Goal: Task Accomplishment & Management: Use online tool/utility

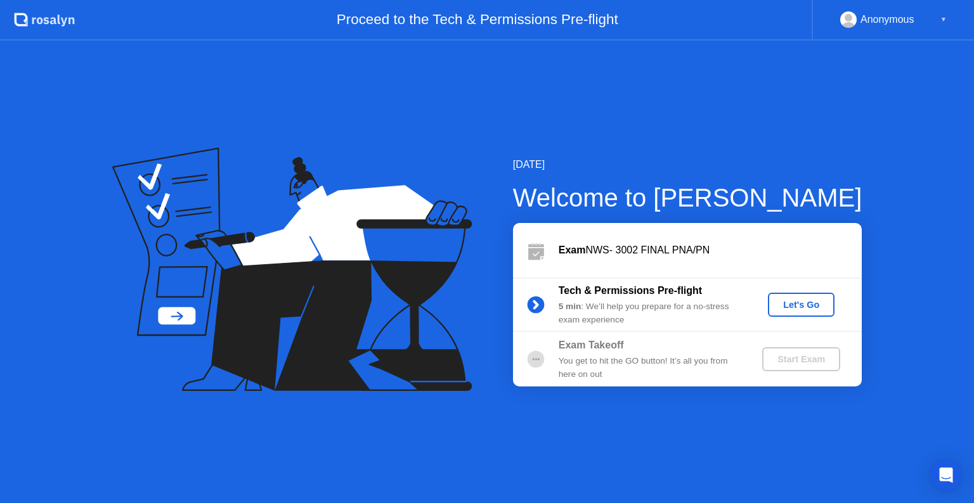
click at [786, 312] on button "Let's Go" at bounding box center [801, 305] width 67 height 24
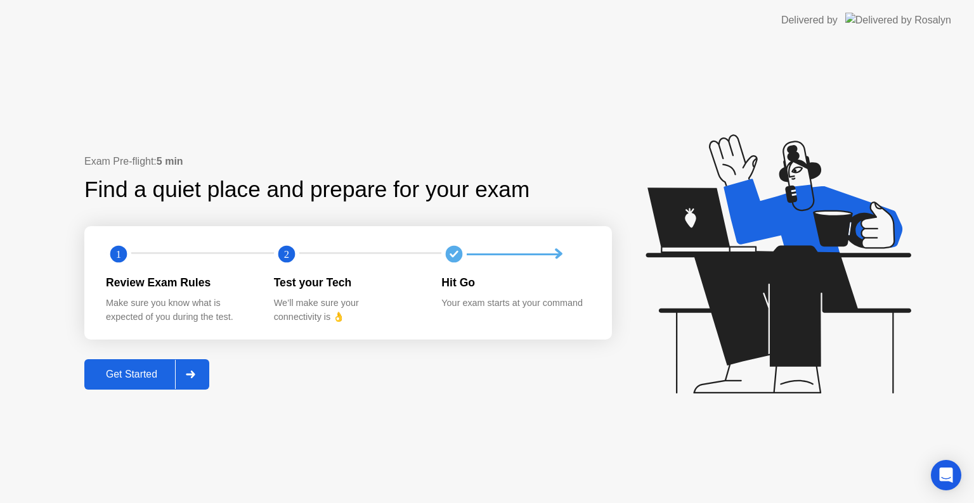
click at [137, 373] on div "Get Started" at bounding box center [131, 374] width 87 height 11
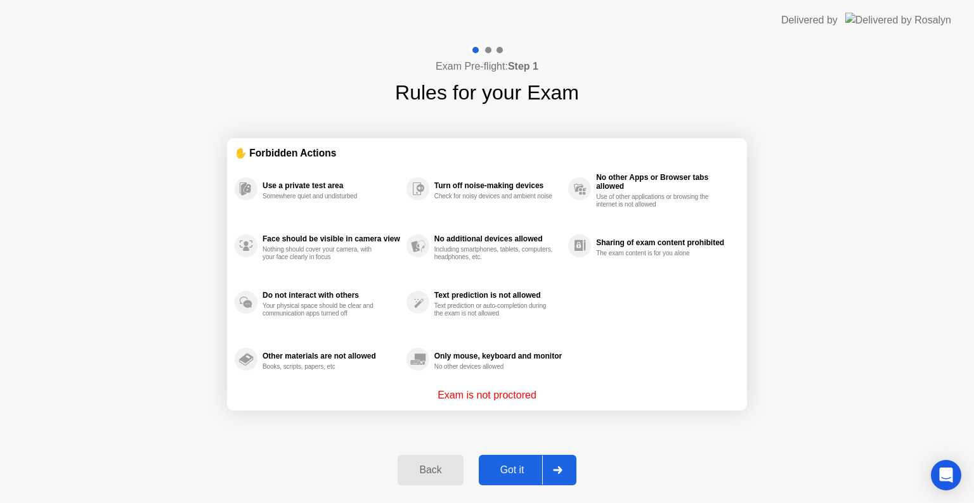
click at [508, 476] on div "Got it" at bounding box center [512, 470] width 60 height 11
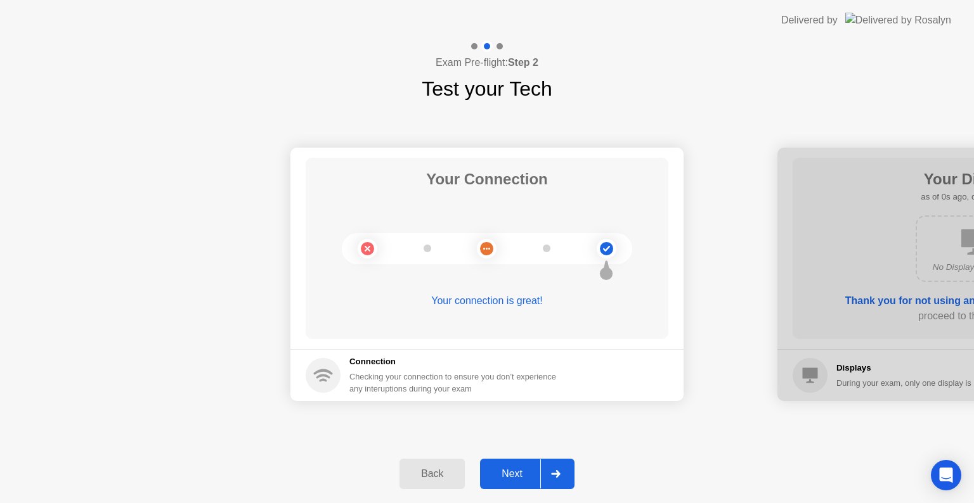
click at [526, 469] on div "Next" at bounding box center [512, 474] width 56 height 11
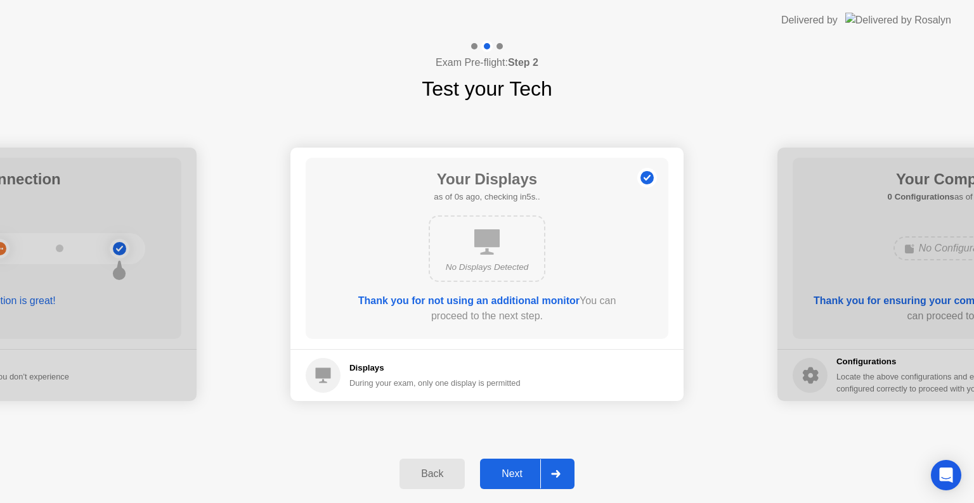
click at [526, 469] on div "Next" at bounding box center [512, 474] width 56 height 11
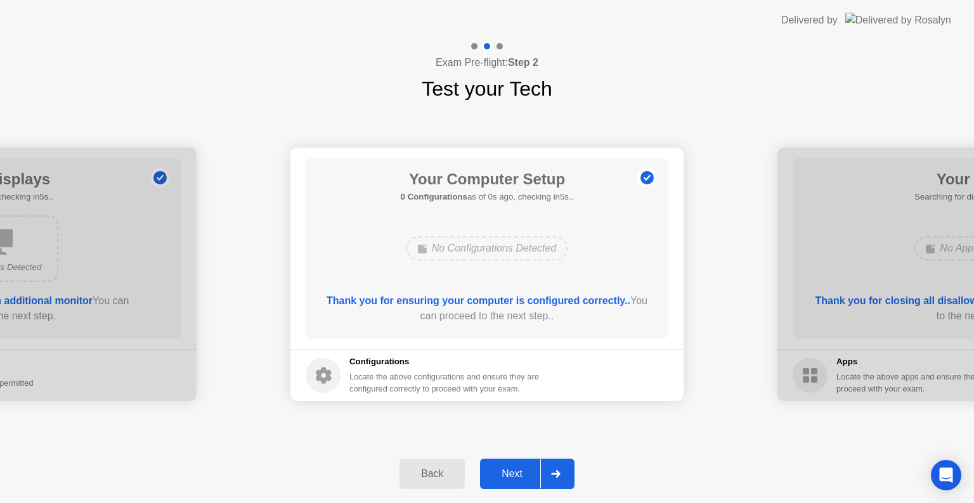
click at [526, 469] on div "Next" at bounding box center [512, 474] width 56 height 11
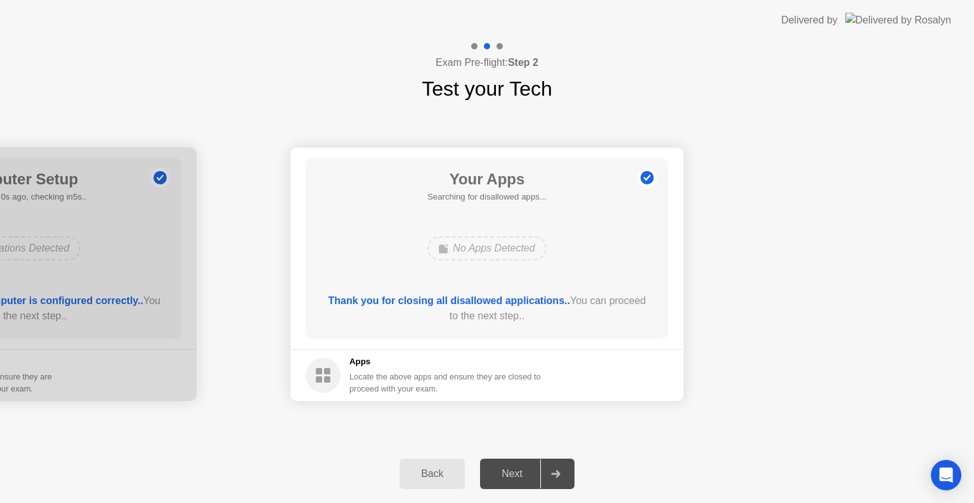
click at [526, 469] on div "Next" at bounding box center [512, 474] width 56 height 11
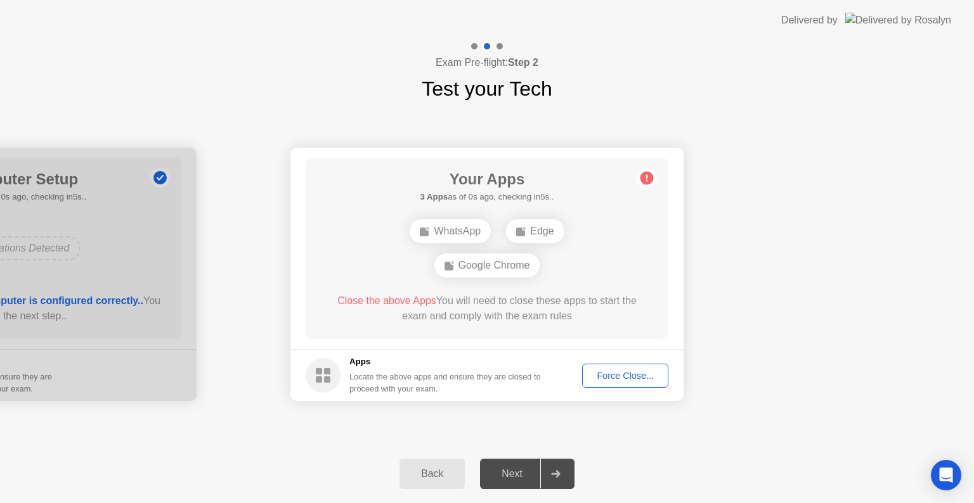
click at [516, 471] on div "Next" at bounding box center [512, 474] width 56 height 11
click at [607, 380] on div "Force Close..." at bounding box center [624, 376] width 77 height 10
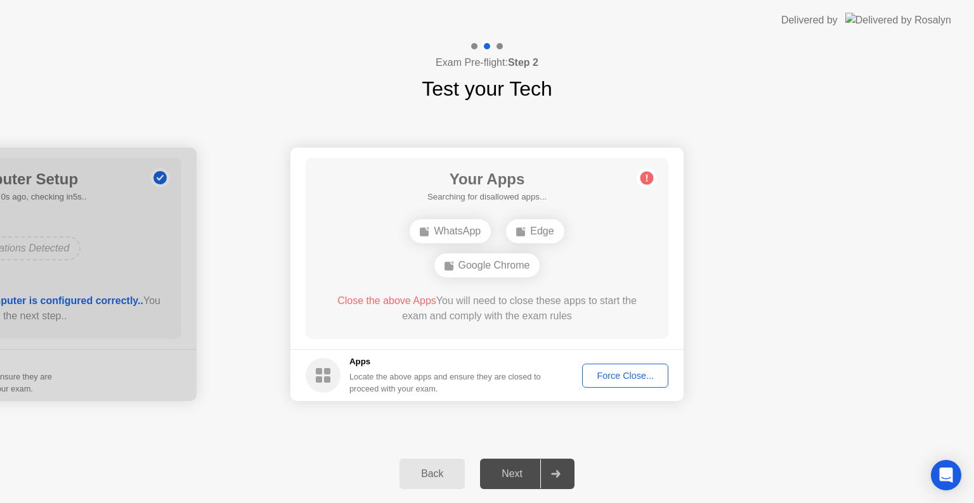
click at [497, 479] on div "Next" at bounding box center [512, 474] width 56 height 11
click at [630, 377] on div "Force Close..." at bounding box center [624, 376] width 77 height 10
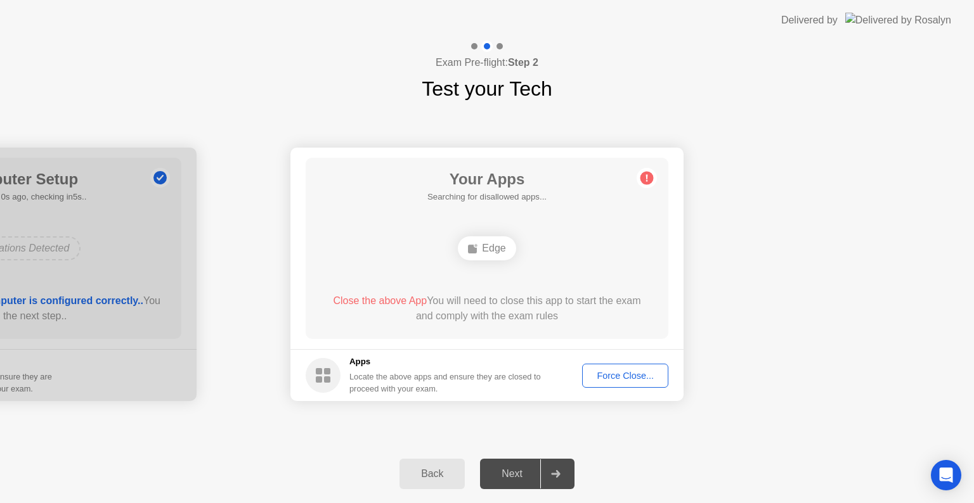
click at [500, 479] on div "Next" at bounding box center [512, 474] width 56 height 11
click at [512, 470] on div "Next" at bounding box center [512, 474] width 56 height 11
drag, startPoint x: 512, startPoint y: 470, endPoint x: 634, endPoint y: 373, distance: 155.7
click at [634, 373] on div "Exam Pre-flight: Step 2 Test your Tech Your Connection Your connection is great…" at bounding box center [487, 272] width 974 height 463
click at [634, 373] on div "Force Close..." at bounding box center [624, 376] width 77 height 10
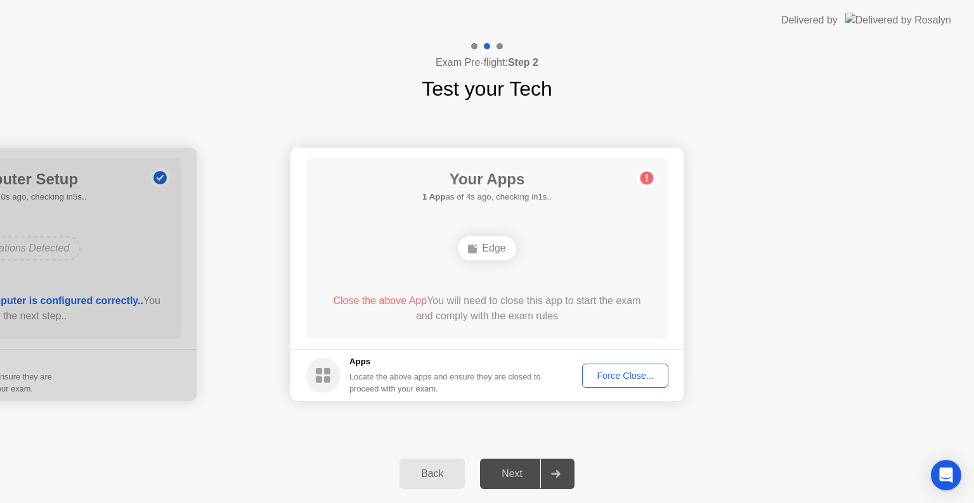
click at [606, 378] on div "Force Close..." at bounding box center [624, 376] width 77 height 10
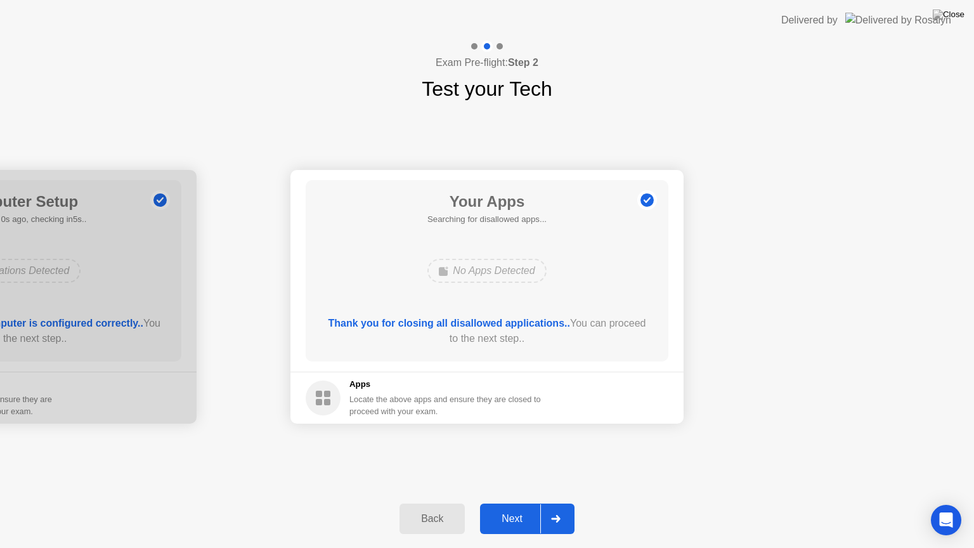
click at [492, 503] on div "Next" at bounding box center [512, 518] width 56 height 11
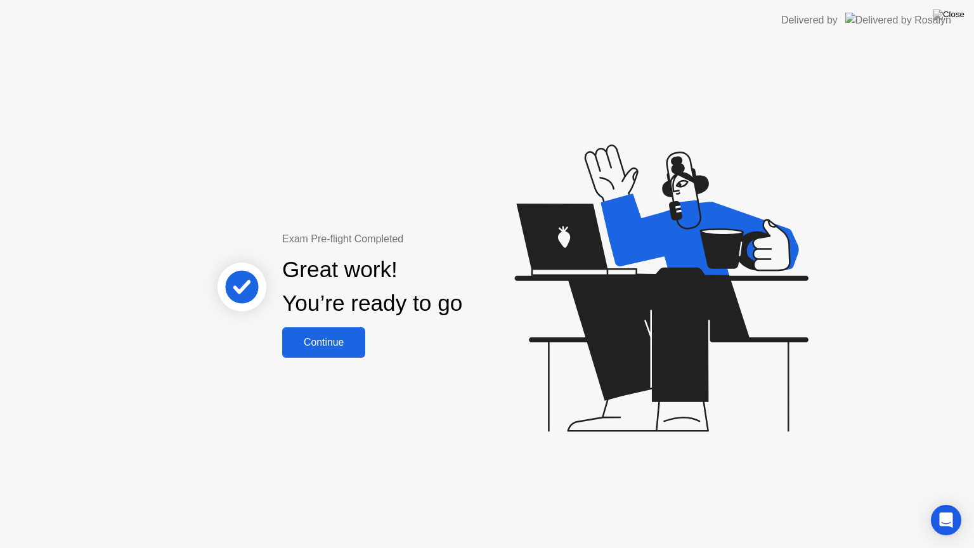
click at [342, 337] on div "Continue" at bounding box center [323, 342] width 75 height 11
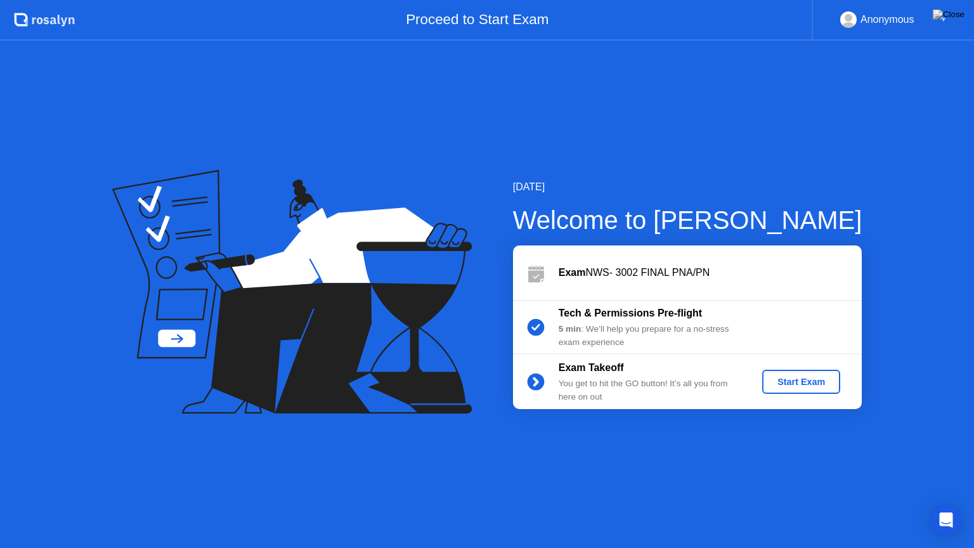
click at [777, 377] on div "Start Exam" at bounding box center [801, 382] width 68 height 10
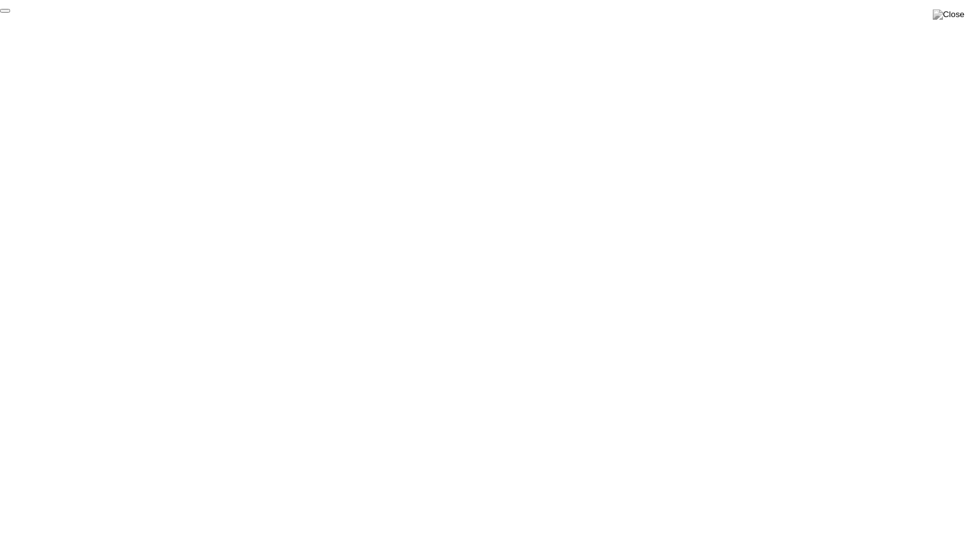
click div "End Proctoring Session"
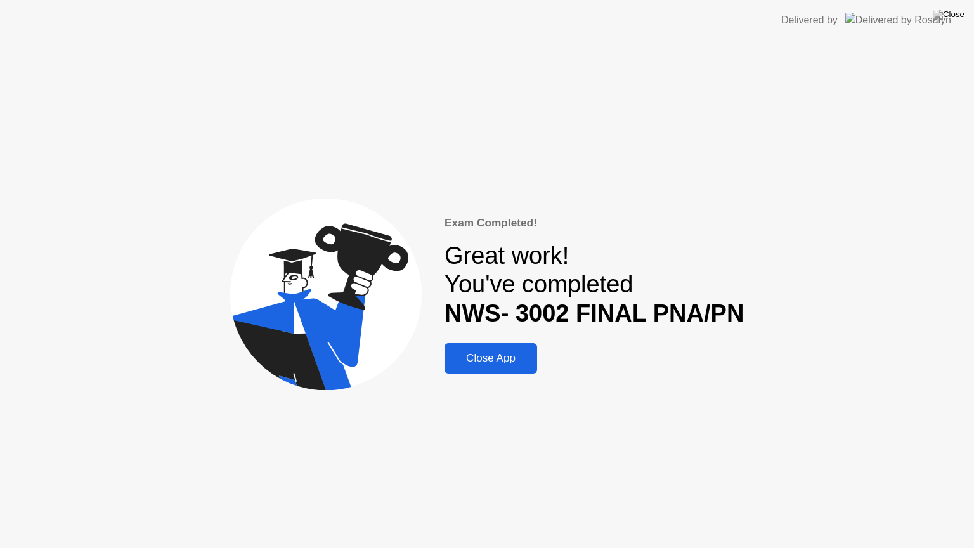
click at [527, 352] on div "Close App" at bounding box center [490, 358] width 85 height 13
